Goal: Task Accomplishment & Management: Manage account settings

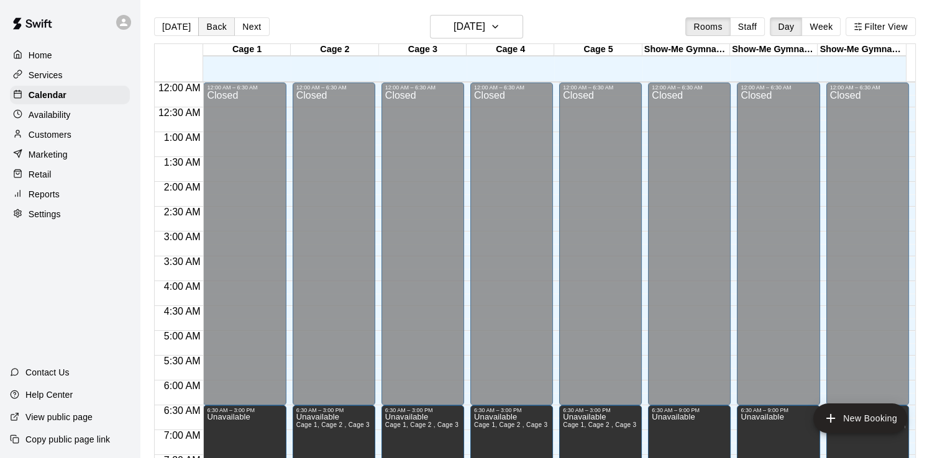
scroll to position [680, 0]
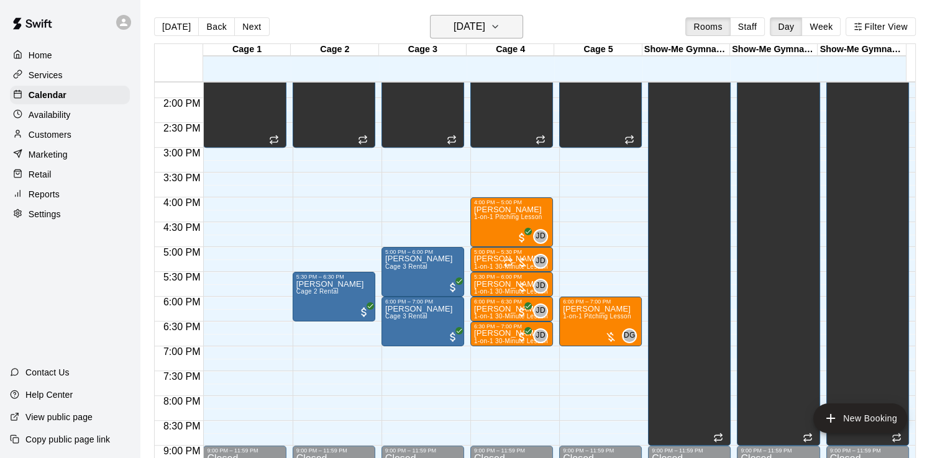
click at [485, 28] on h6 "[DATE]" at bounding box center [469, 26] width 32 height 17
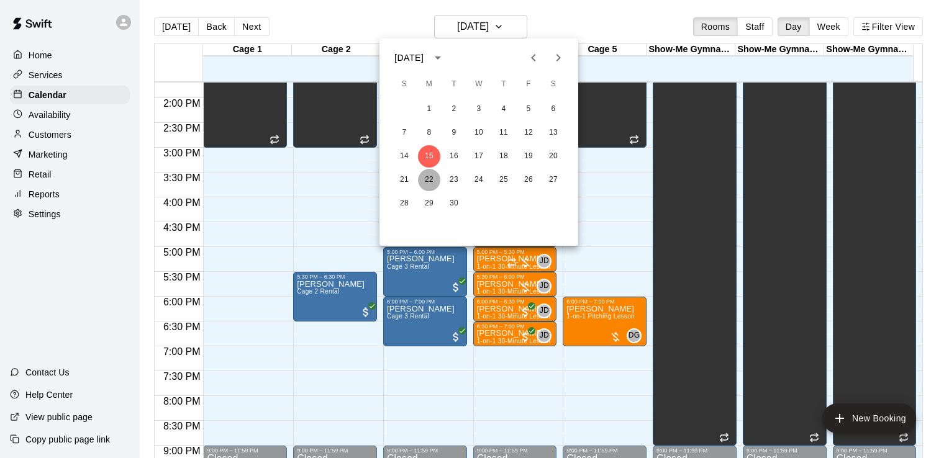
click at [430, 178] on button "22" at bounding box center [429, 180] width 22 height 22
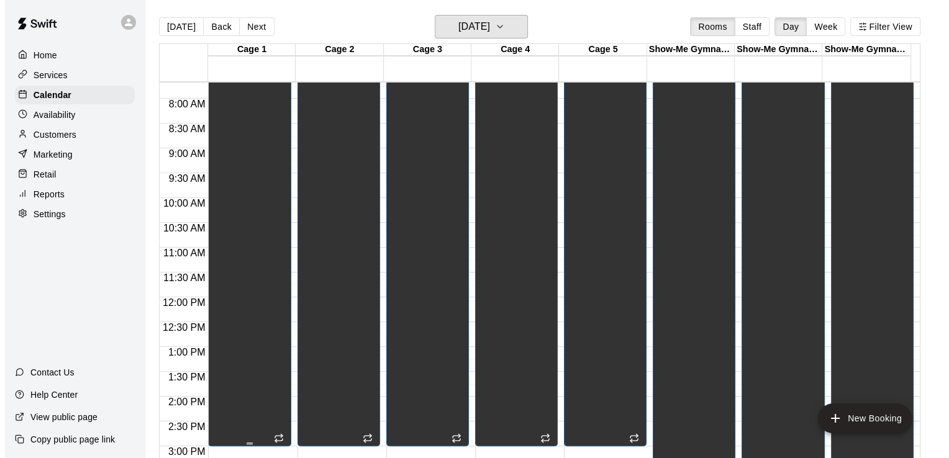
scroll to position [307, 0]
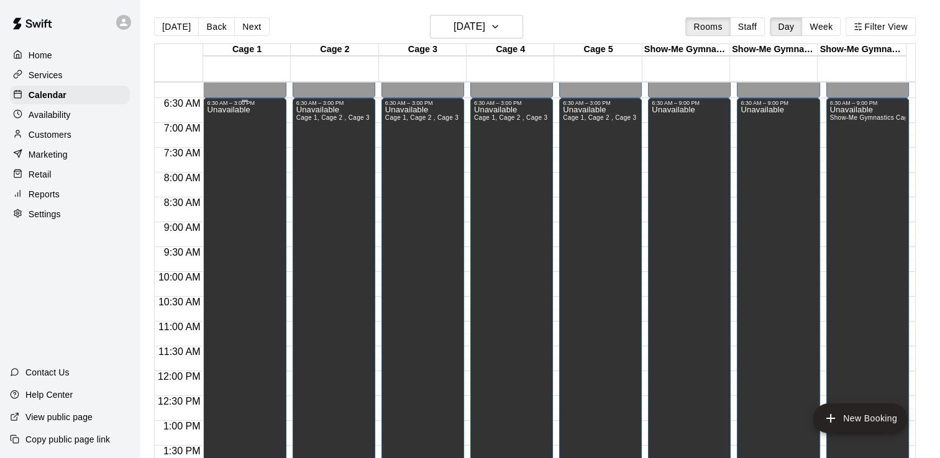
click at [243, 110] on p "Unavailable" at bounding box center [228, 110] width 43 height 0
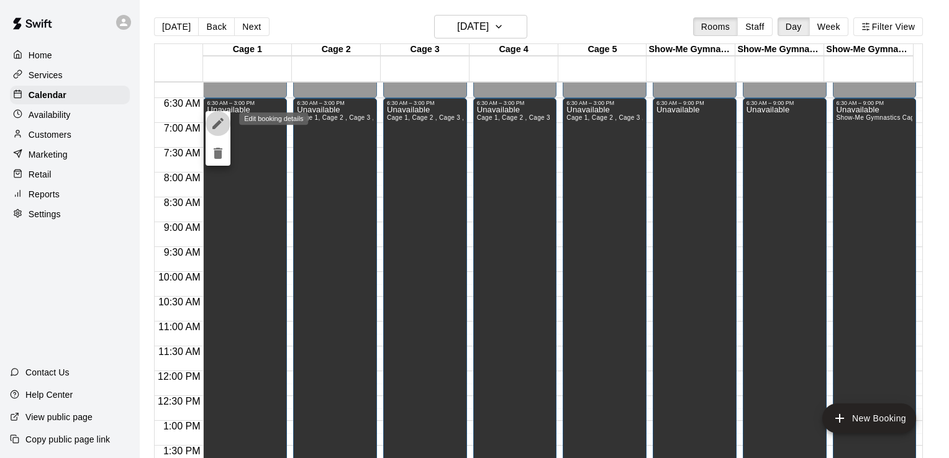
click at [222, 125] on icon "edit" at bounding box center [218, 123] width 15 height 15
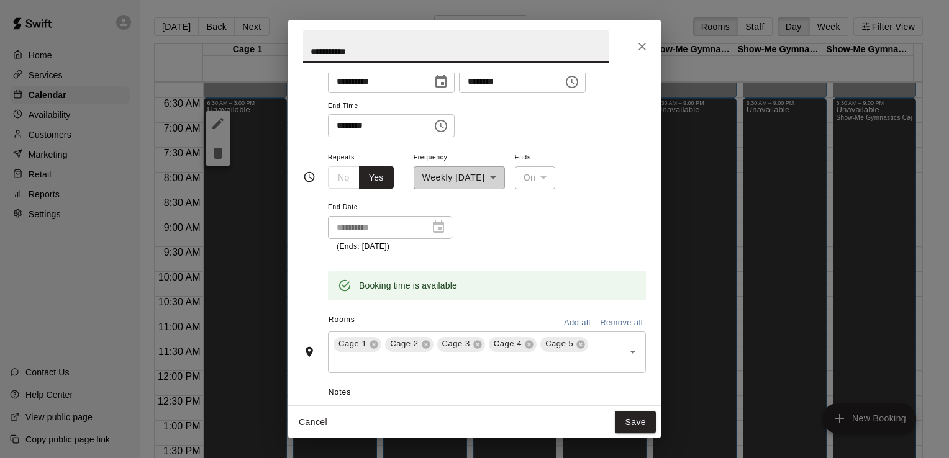
scroll to position [124, 0]
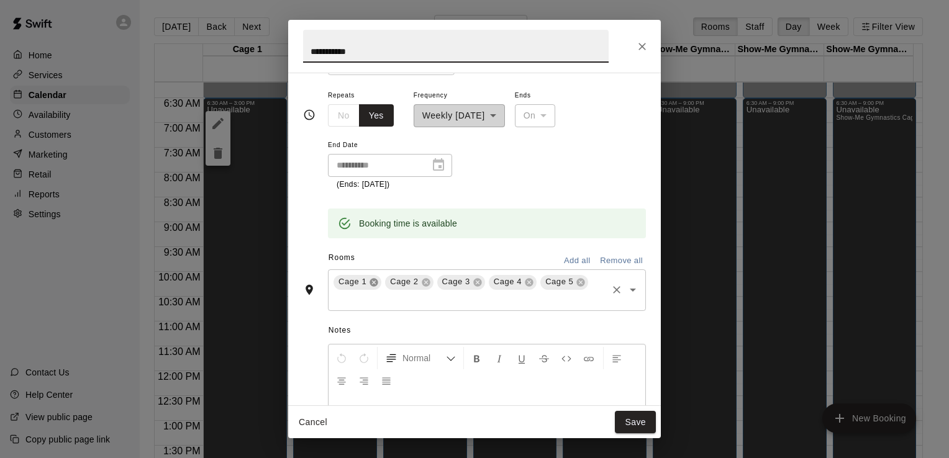
click at [371, 283] on icon at bounding box center [374, 282] width 8 height 8
click at [633, 426] on button "Save" at bounding box center [635, 422] width 41 height 23
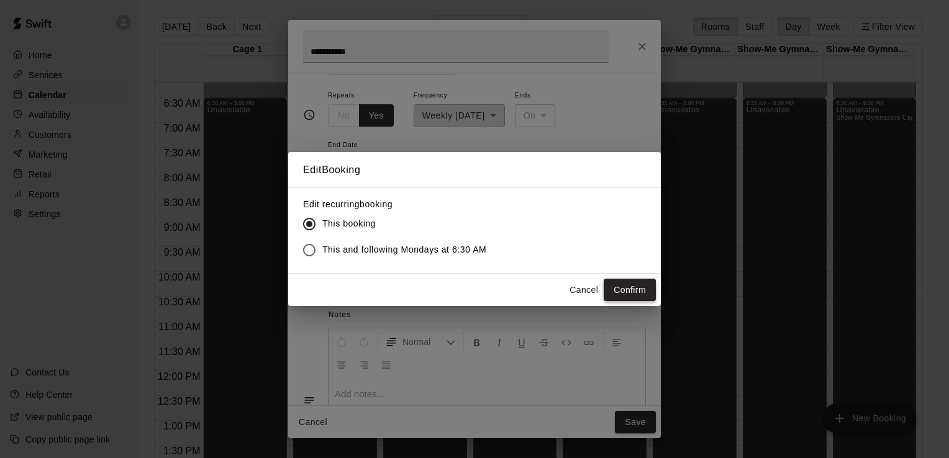
click at [627, 290] on button "Confirm" at bounding box center [630, 290] width 52 height 23
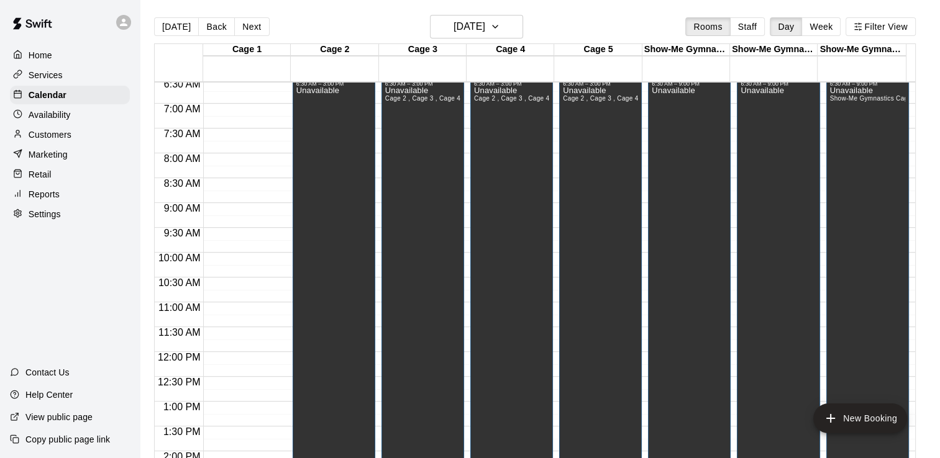
scroll to position [307, 0]
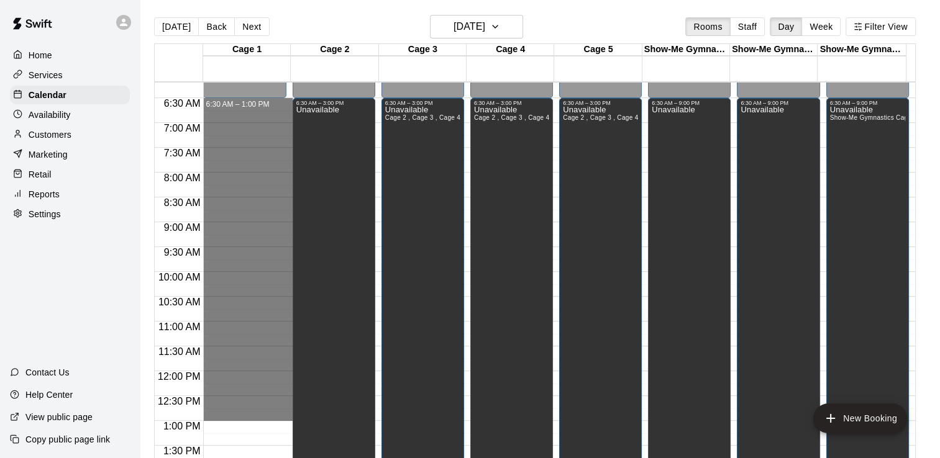
drag, startPoint x: 258, startPoint y: 105, endPoint x: 260, endPoint y: 411, distance: 306.2
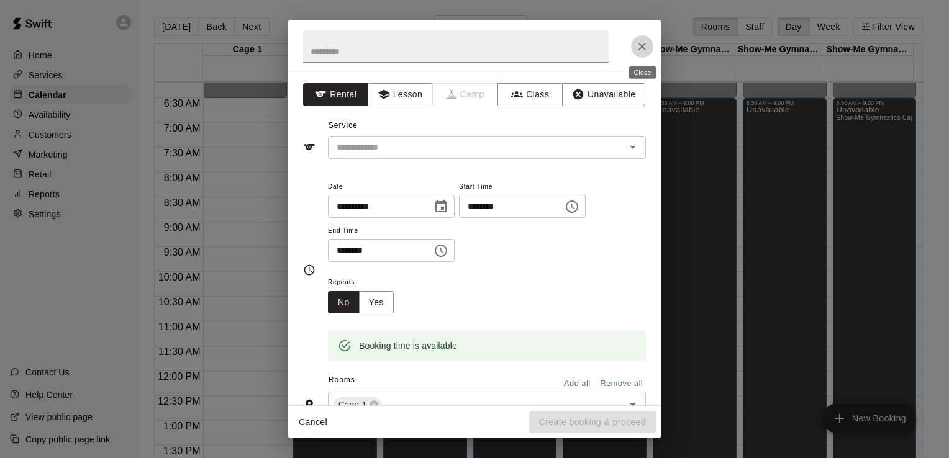
click at [642, 48] on icon "Close" at bounding box center [642, 46] width 12 height 12
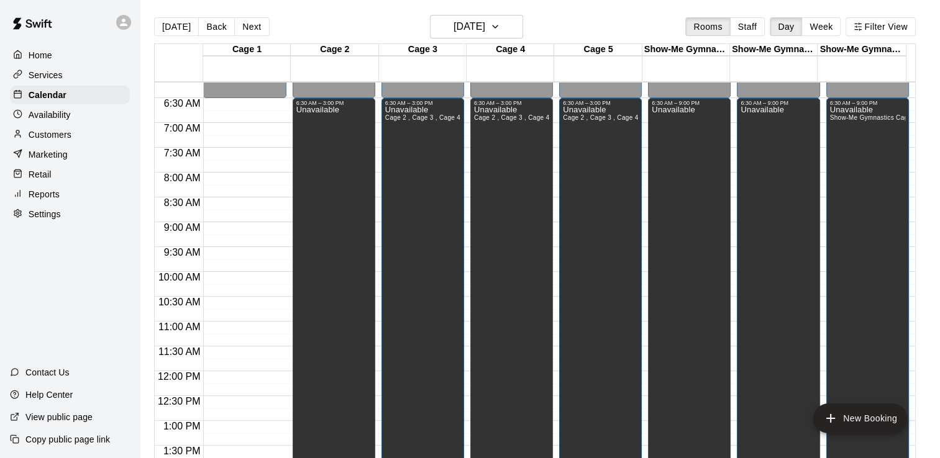
click at [71, 119] on div "Availability" at bounding box center [70, 115] width 120 height 19
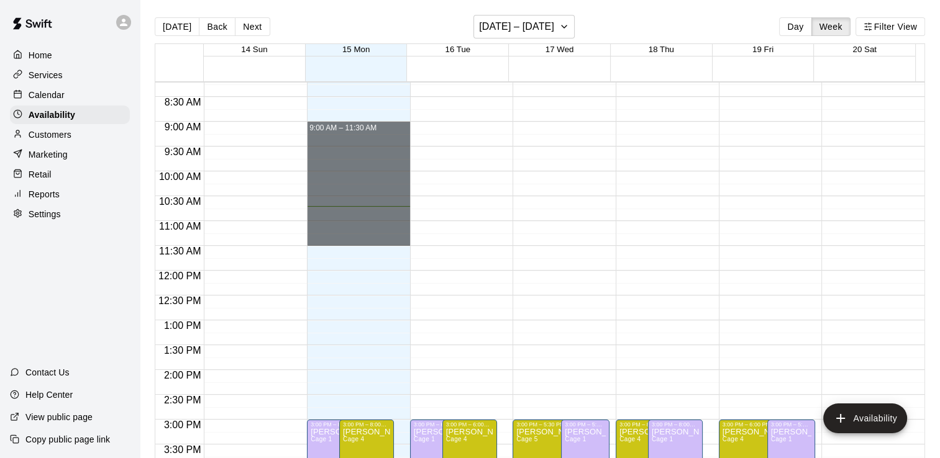
scroll to position [532, 0]
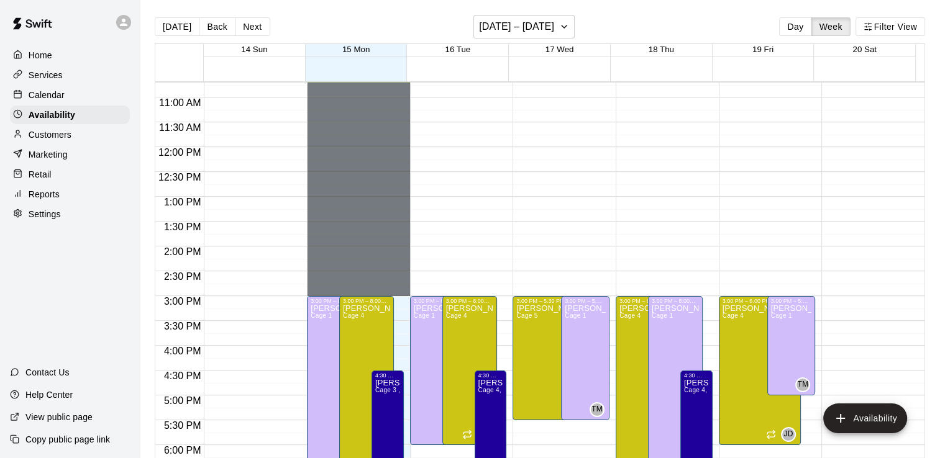
drag, startPoint x: 354, startPoint y: 188, endPoint x: 368, endPoint y: 286, distance: 99.1
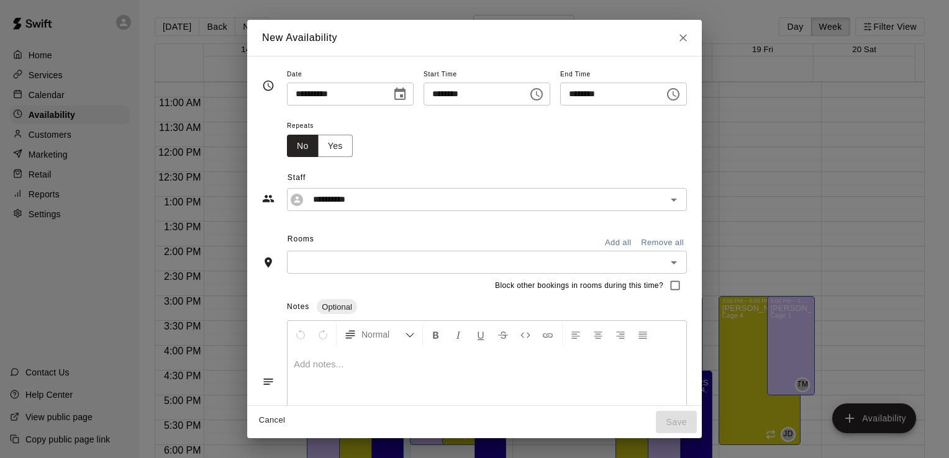
click at [681, 260] on icon "Open" at bounding box center [674, 262] width 15 height 15
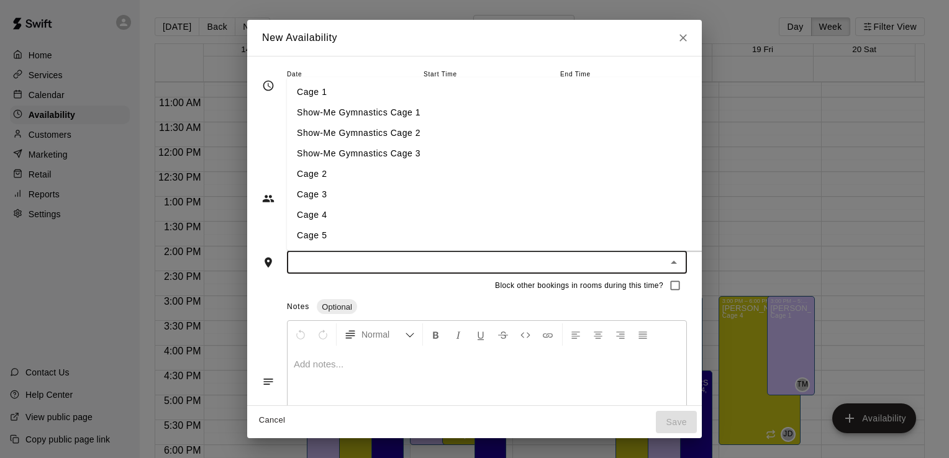
click at [525, 97] on li "Cage 1" at bounding box center [509, 93] width 444 height 20
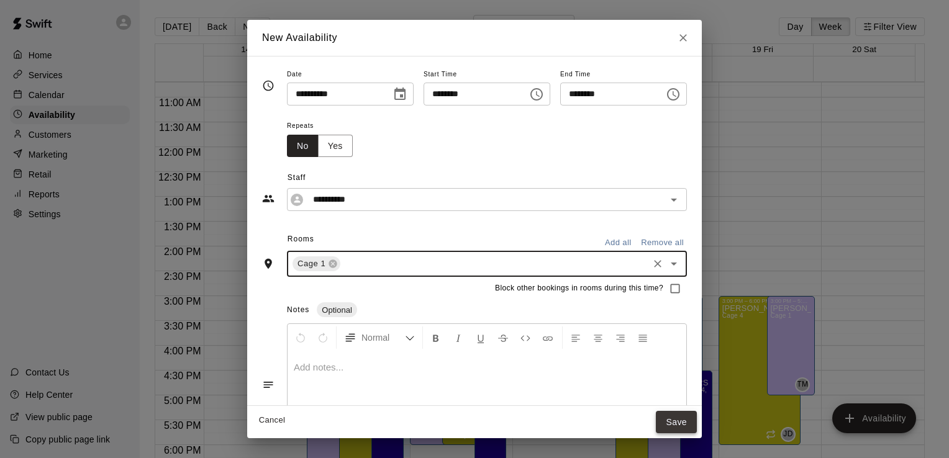
click at [697, 423] on button "Save" at bounding box center [676, 422] width 41 height 23
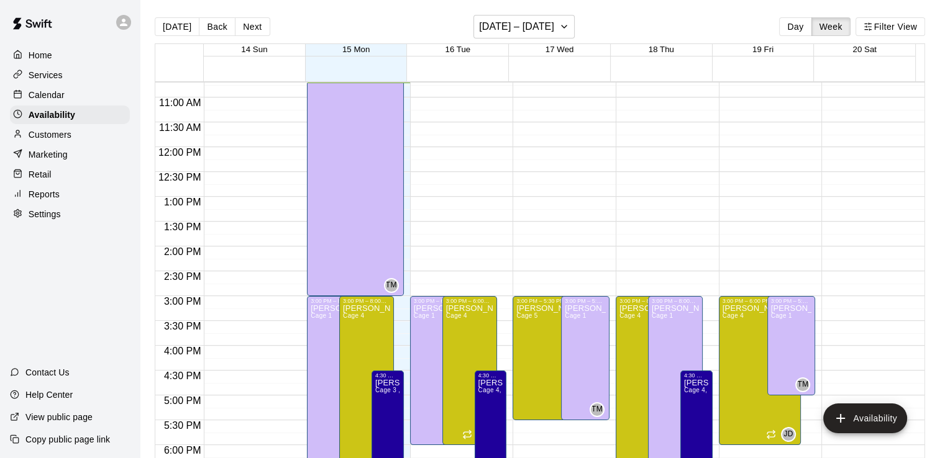
scroll to position [345, 0]
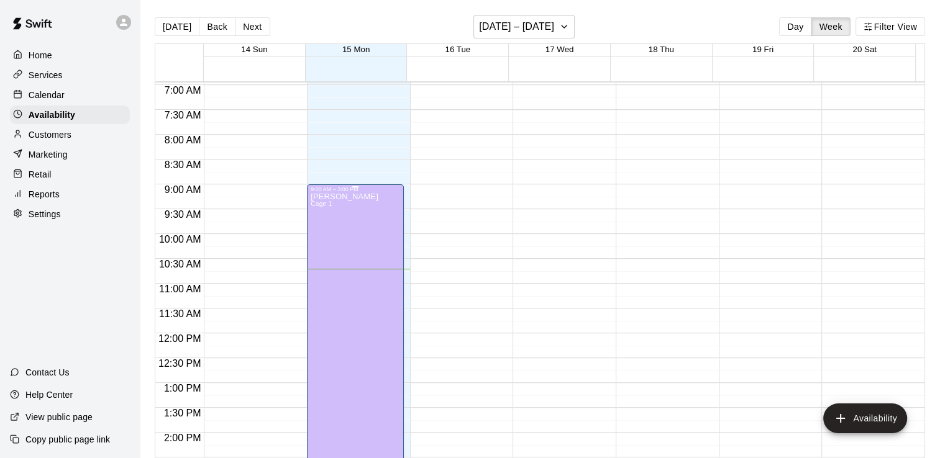
click at [369, 198] on div "[PERSON_NAME] Cage 1 TM" at bounding box center [355, 422] width 89 height 458
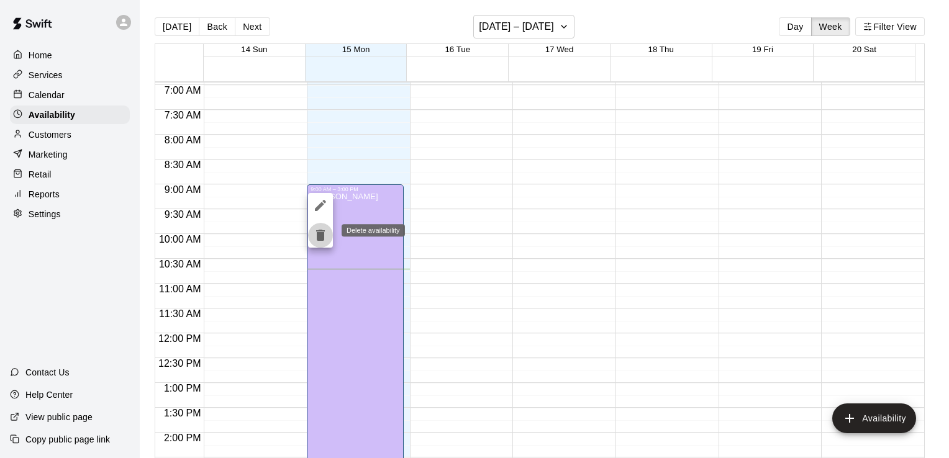
click at [316, 236] on icon "delete" at bounding box center [320, 235] width 15 height 15
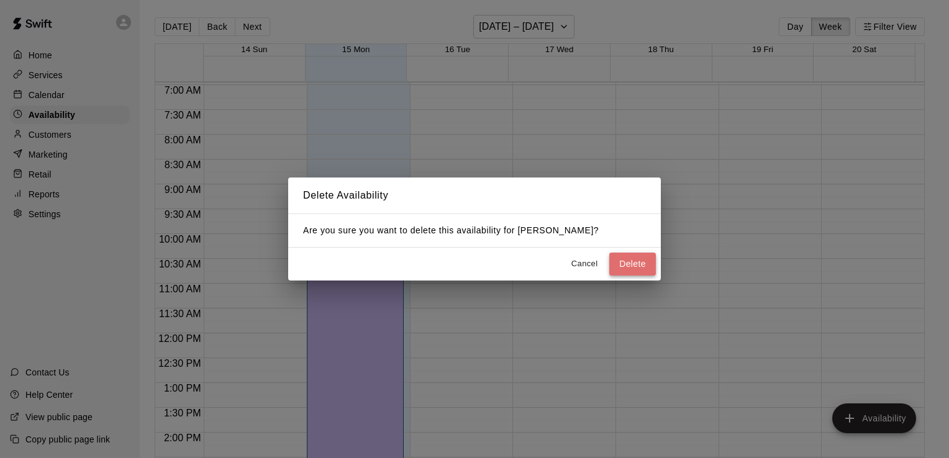
click at [643, 265] on button "Delete" at bounding box center [632, 264] width 47 height 23
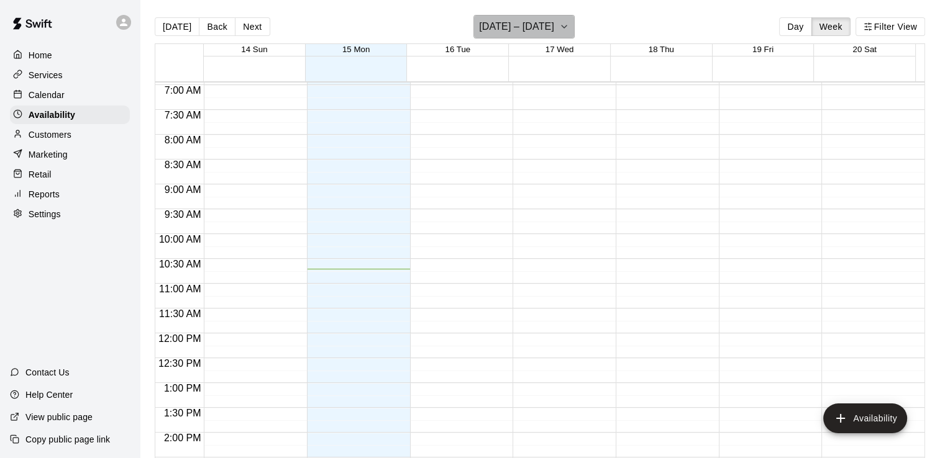
click at [509, 22] on h6 "[DATE] – [DATE]" at bounding box center [516, 26] width 75 height 17
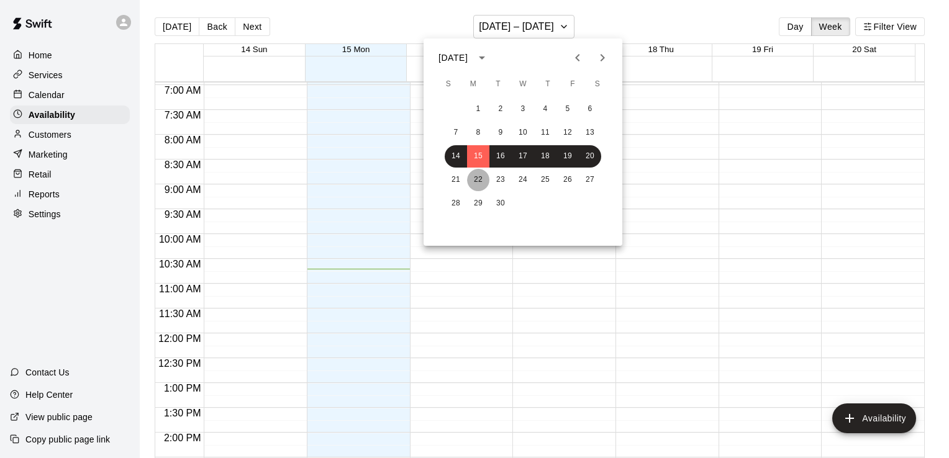
click at [475, 180] on button "22" at bounding box center [478, 180] width 22 height 22
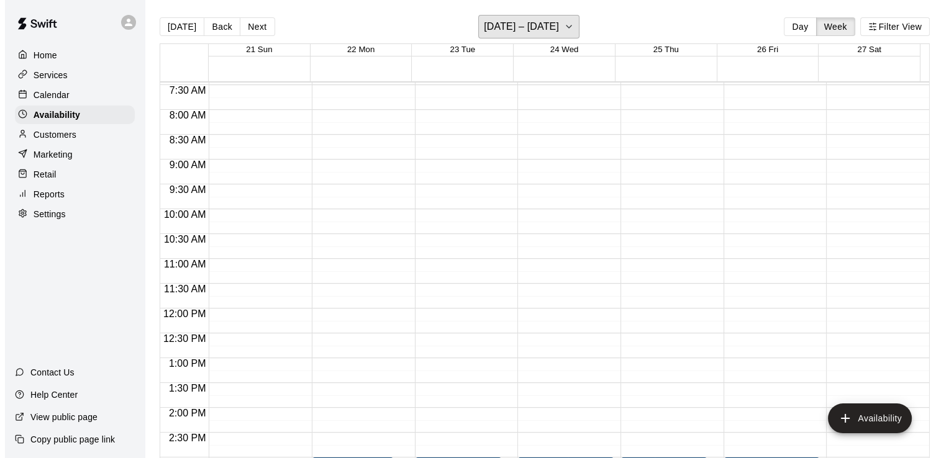
scroll to position [407, 0]
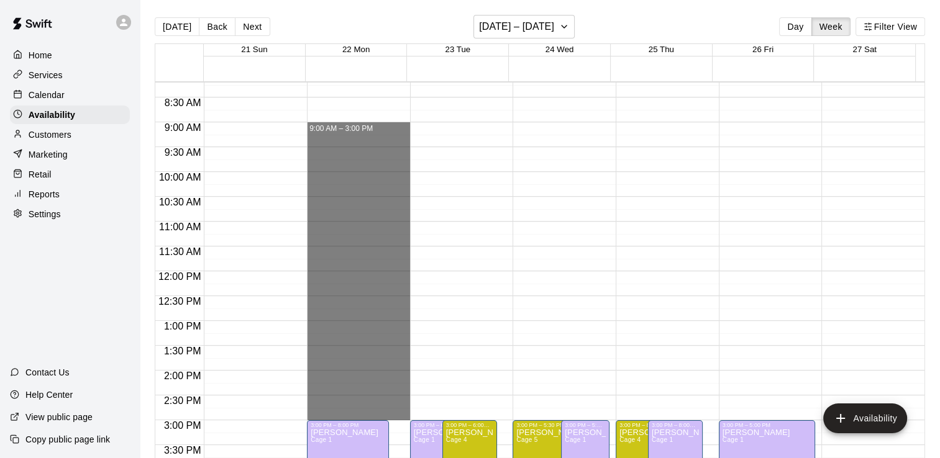
drag, startPoint x: 370, startPoint y: 127, endPoint x: 368, endPoint y: 412, distance: 285.1
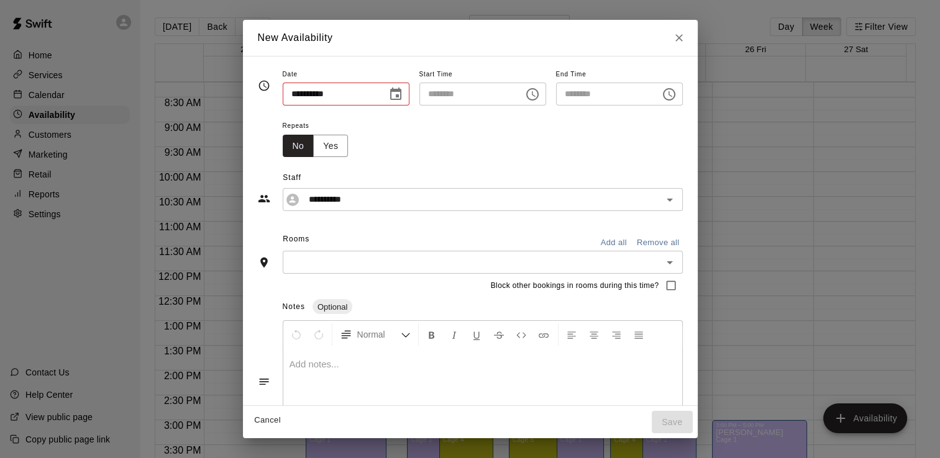
type input "**********"
type input "********"
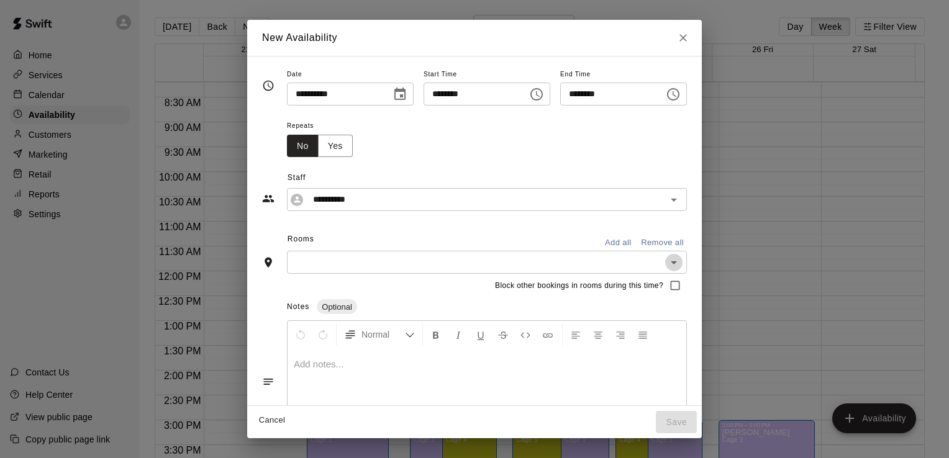
click at [681, 262] on icon "Open" at bounding box center [674, 262] width 15 height 15
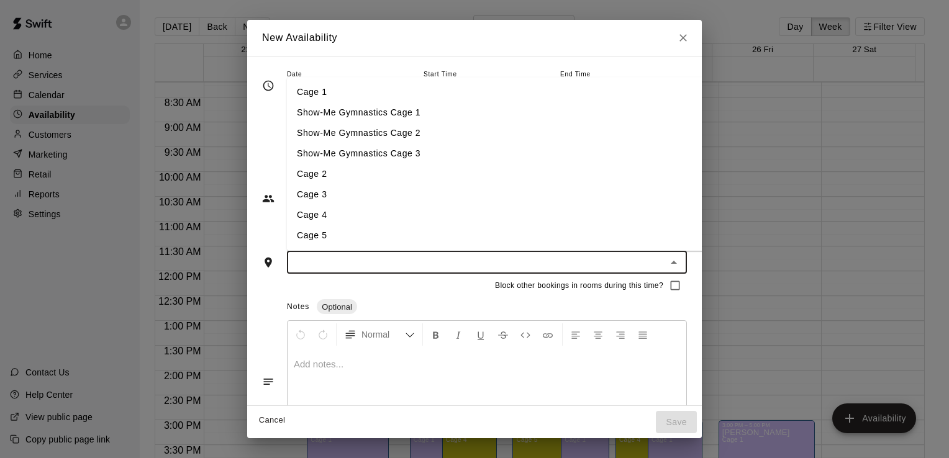
click at [536, 93] on li "Cage 1" at bounding box center [509, 93] width 444 height 20
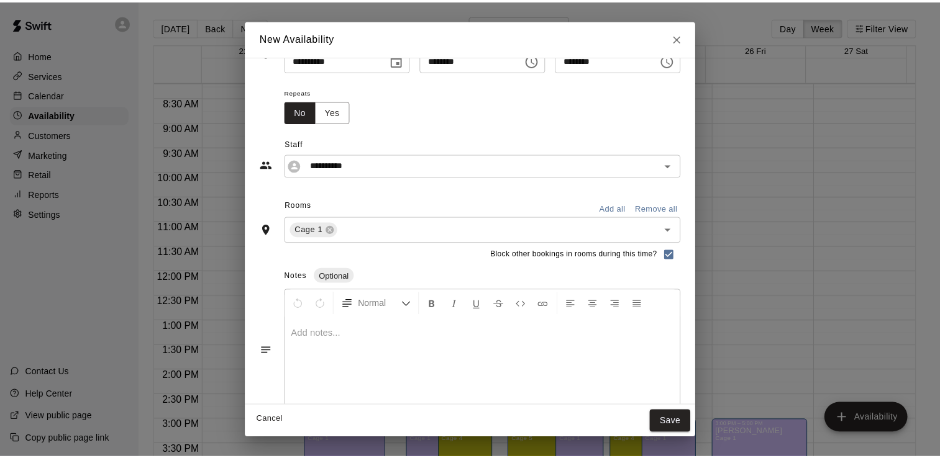
scroll to position [53, 0]
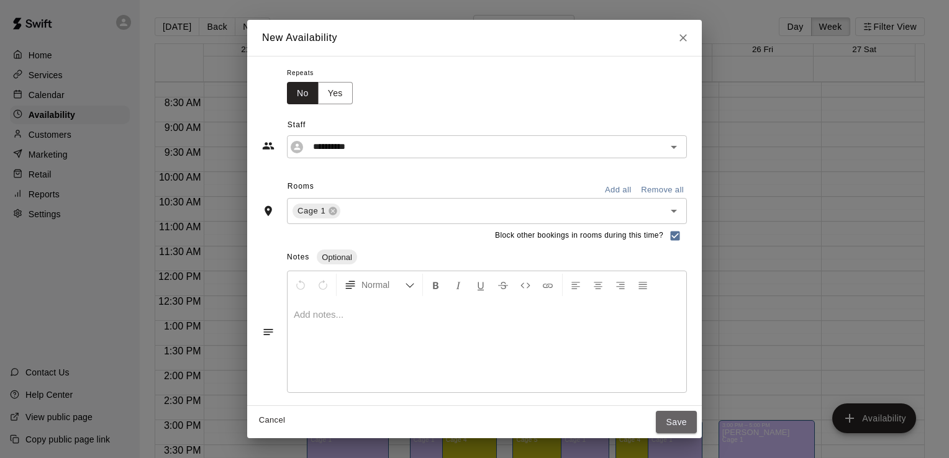
click at [697, 426] on button "Save" at bounding box center [676, 422] width 41 height 23
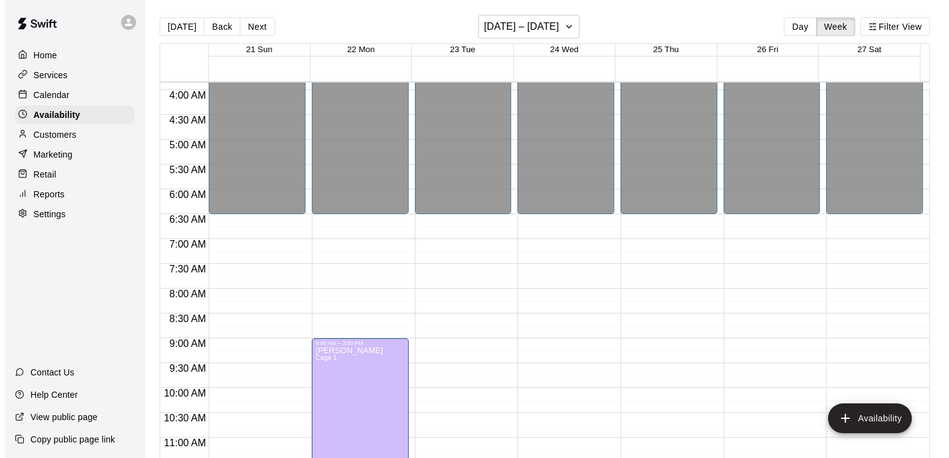
scroll to position [186, 0]
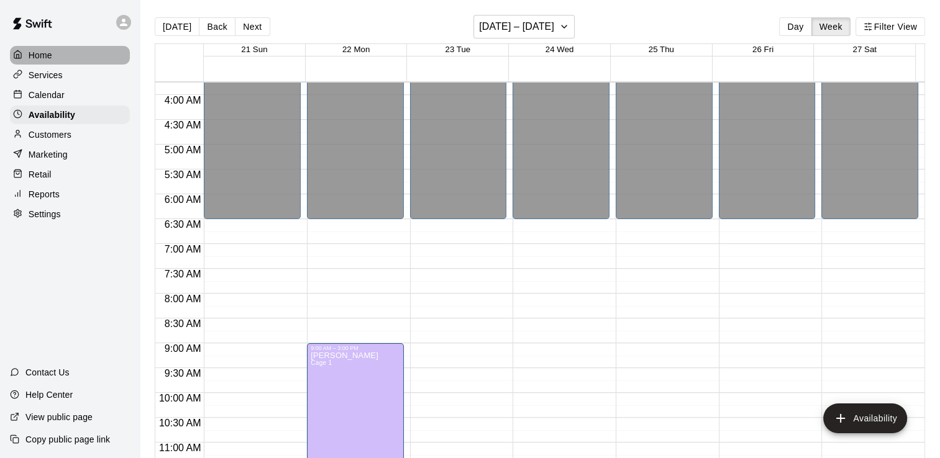
click at [68, 55] on div "Home" at bounding box center [70, 55] width 120 height 19
